Goal: Information Seeking & Learning: Learn about a topic

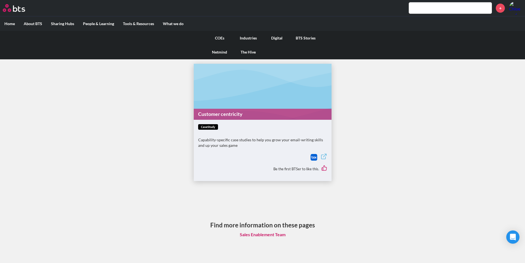
click at [224, 37] on link "COEs" at bounding box center [219, 38] width 29 height 14
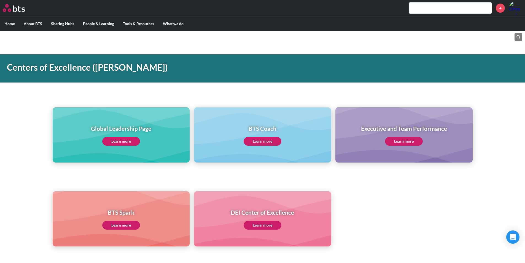
click at [129, 140] on link "Learn more" at bounding box center [121, 141] width 38 height 9
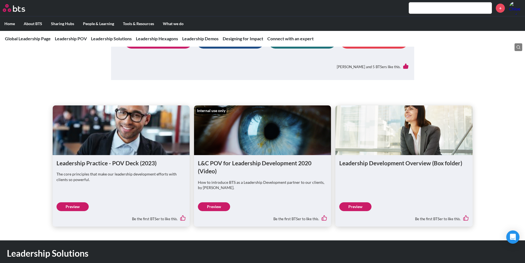
scroll to position [303, 0]
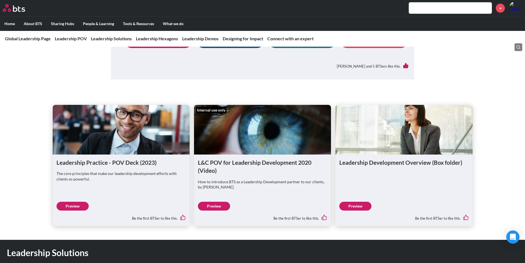
click at [77, 206] on link "Preview" at bounding box center [73, 206] width 32 height 9
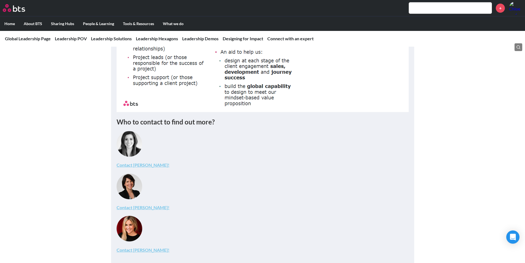
scroll to position [2067, 0]
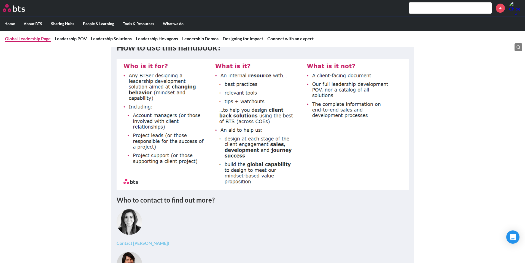
click at [41, 38] on link "Global Leadership Page" at bounding box center [28, 38] width 46 height 5
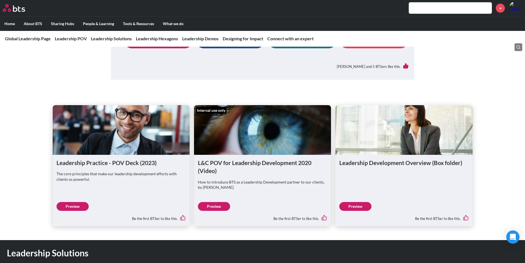
scroll to position [303, 0]
click at [357, 205] on link "Preview" at bounding box center [355, 206] width 32 height 9
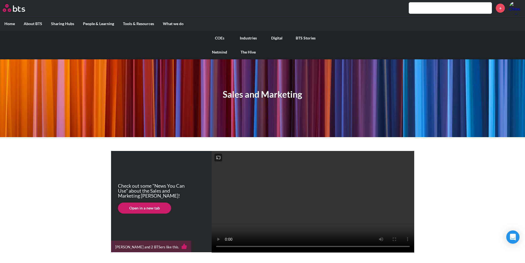
click at [220, 38] on link "COEs" at bounding box center [219, 38] width 29 height 14
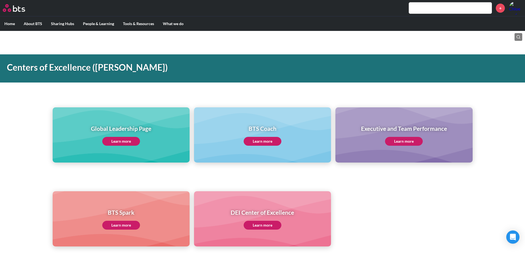
click at [126, 141] on link "Learn more" at bounding box center [121, 141] width 38 height 9
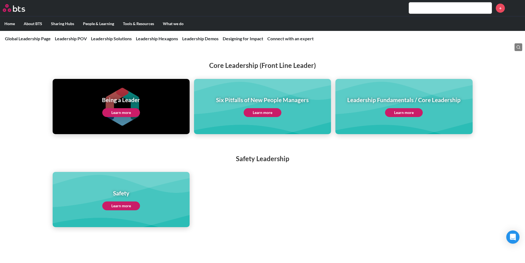
scroll to position [1186, 0]
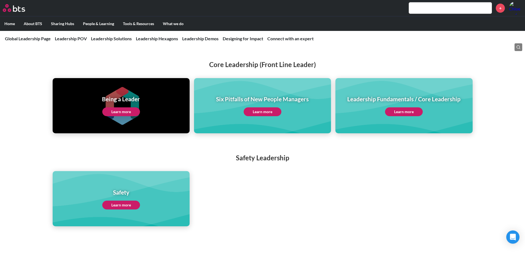
click at [124, 95] on h1 "Being a Leader" at bounding box center [121, 99] width 38 height 8
click at [126, 110] on link "Learn more" at bounding box center [121, 111] width 38 height 9
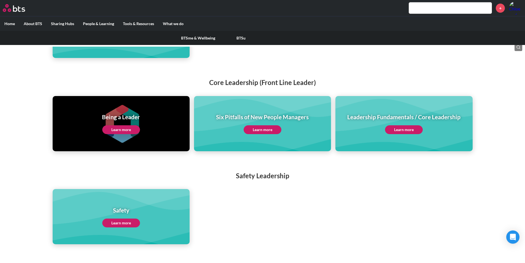
scroll to position [1158, 0]
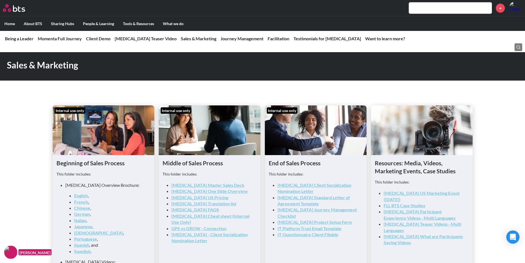
scroll to position [772, 0]
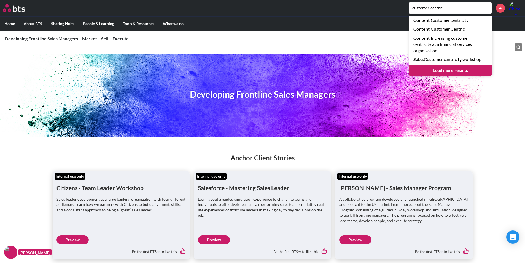
scroll to position [1265, 0]
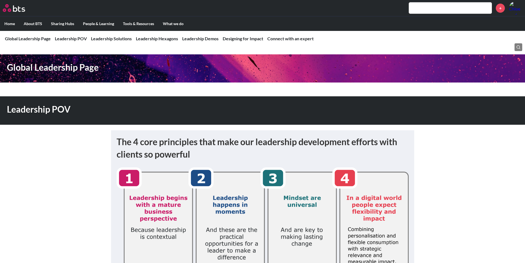
scroll to position [303, 0]
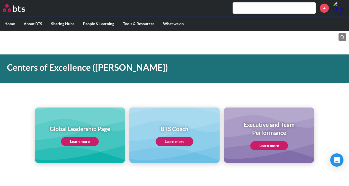
scroll to position [221, 0]
